Goal: Obtain resource: Download file/media

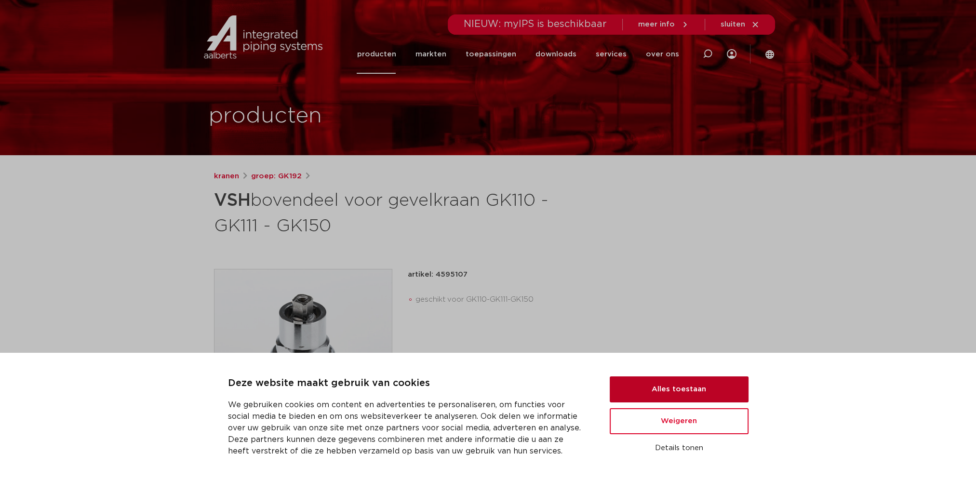
click at [670, 385] on button "Alles toestaan" at bounding box center [679, 389] width 139 height 26
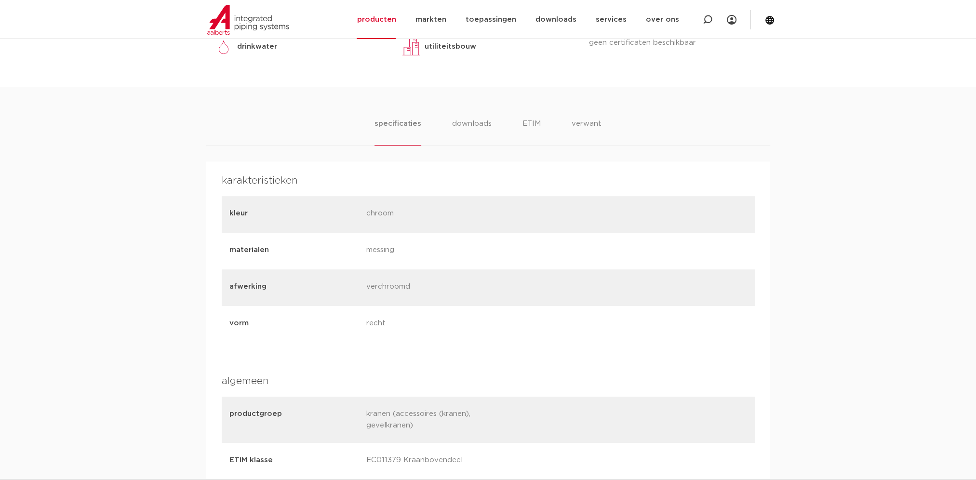
scroll to position [431, 0]
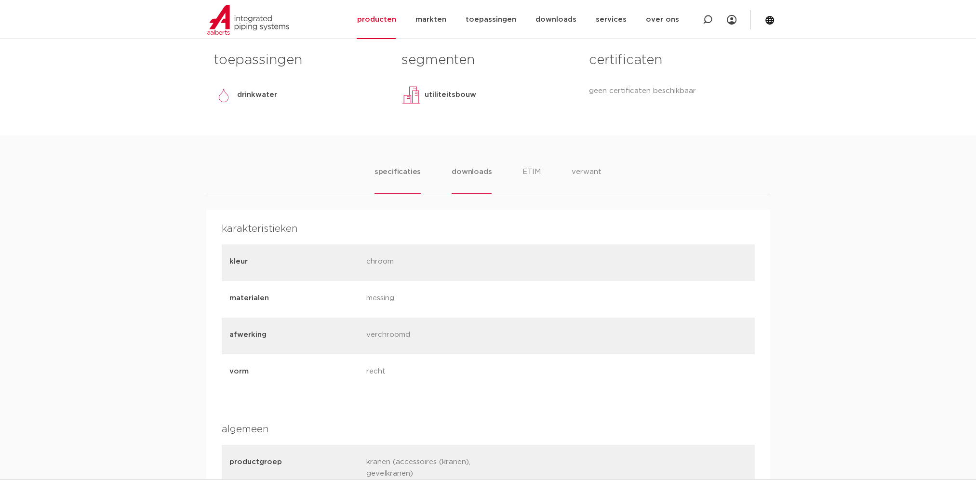
click at [473, 171] on li "downloads" at bounding box center [471, 179] width 40 height 27
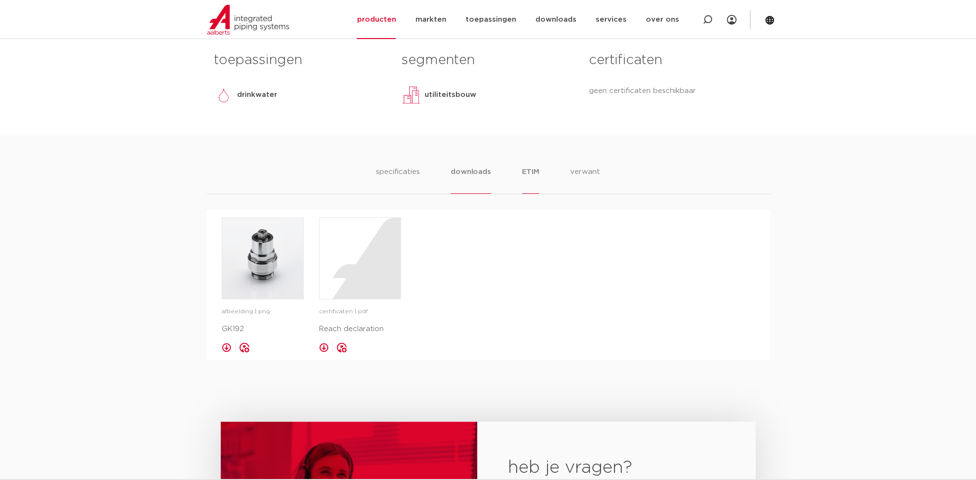
click at [532, 176] on li "ETIM" at bounding box center [530, 179] width 17 height 27
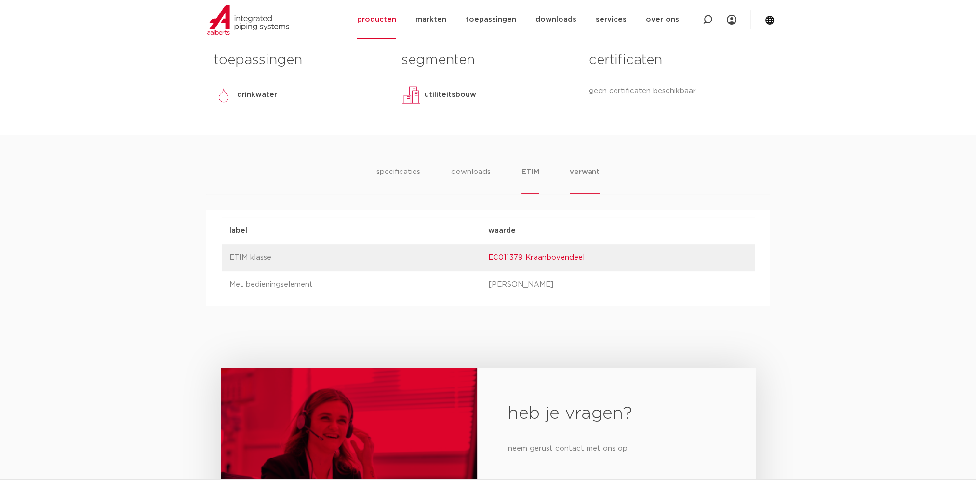
click at [590, 176] on li "verwant" at bounding box center [585, 179] width 30 height 27
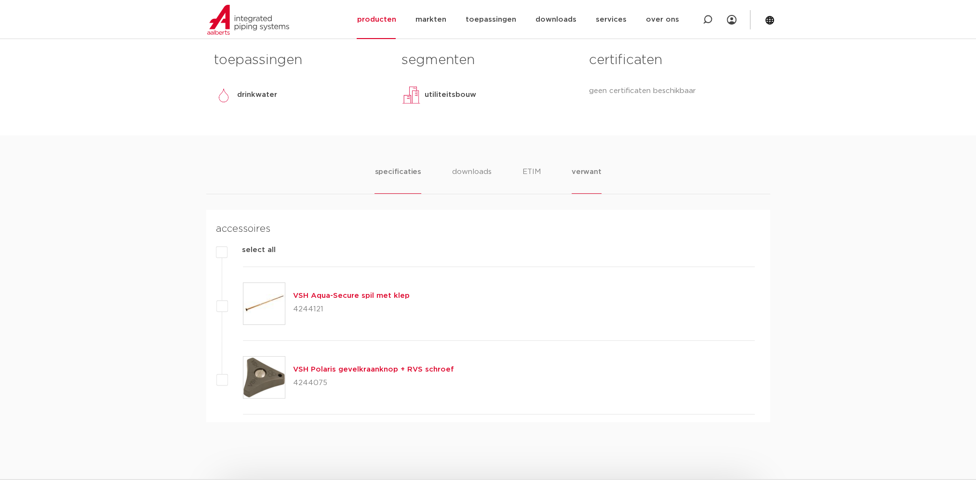
click at [399, 174] on li "specificaties" at bounding box center [397, 179] width 46 height 27
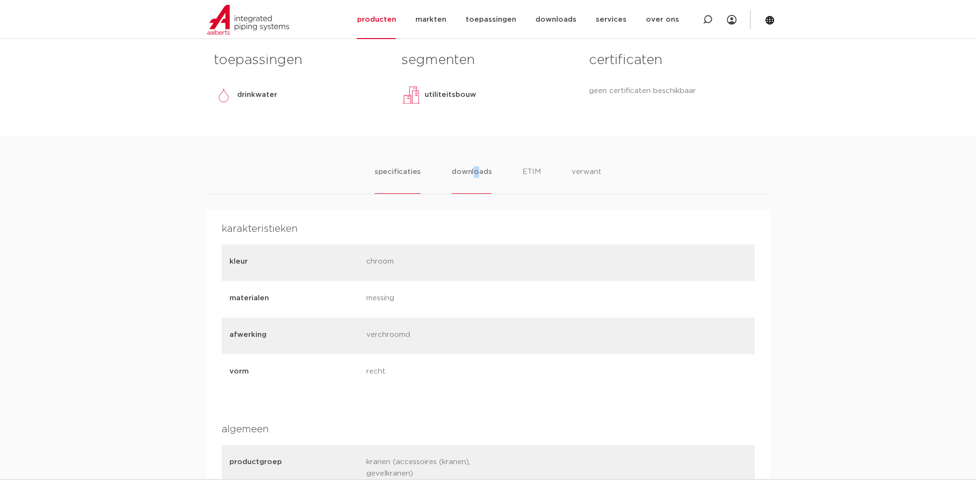
click at [476, 172] on li "downloads" at bounding box center [471, 179] width 40 height 27
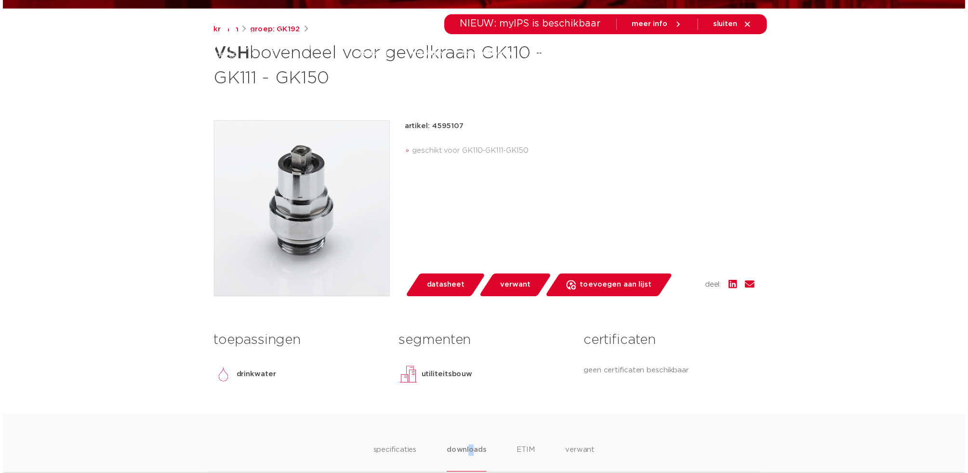
scroll to position [0, 0]
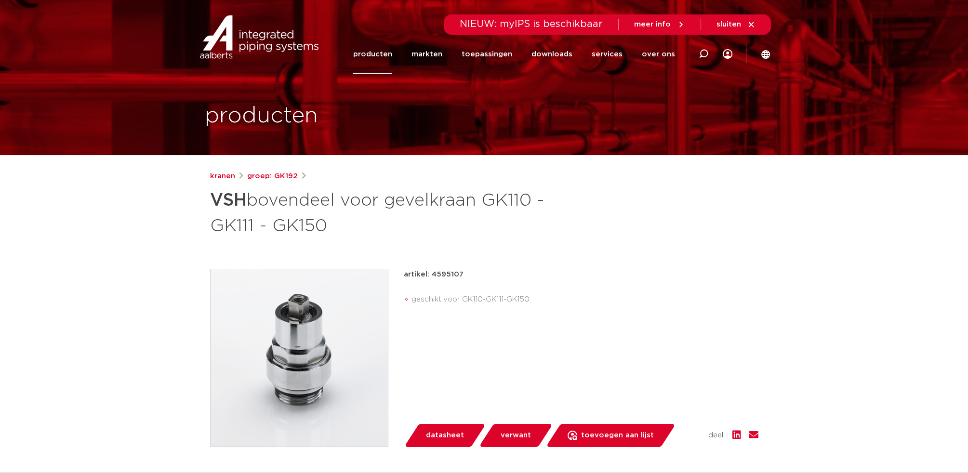
click at [464, 434] on link "datasheet" at bounding box center [445, 435] width 82 height 23
